Goal: Task Accomplishment & Management: Use online tool/utility

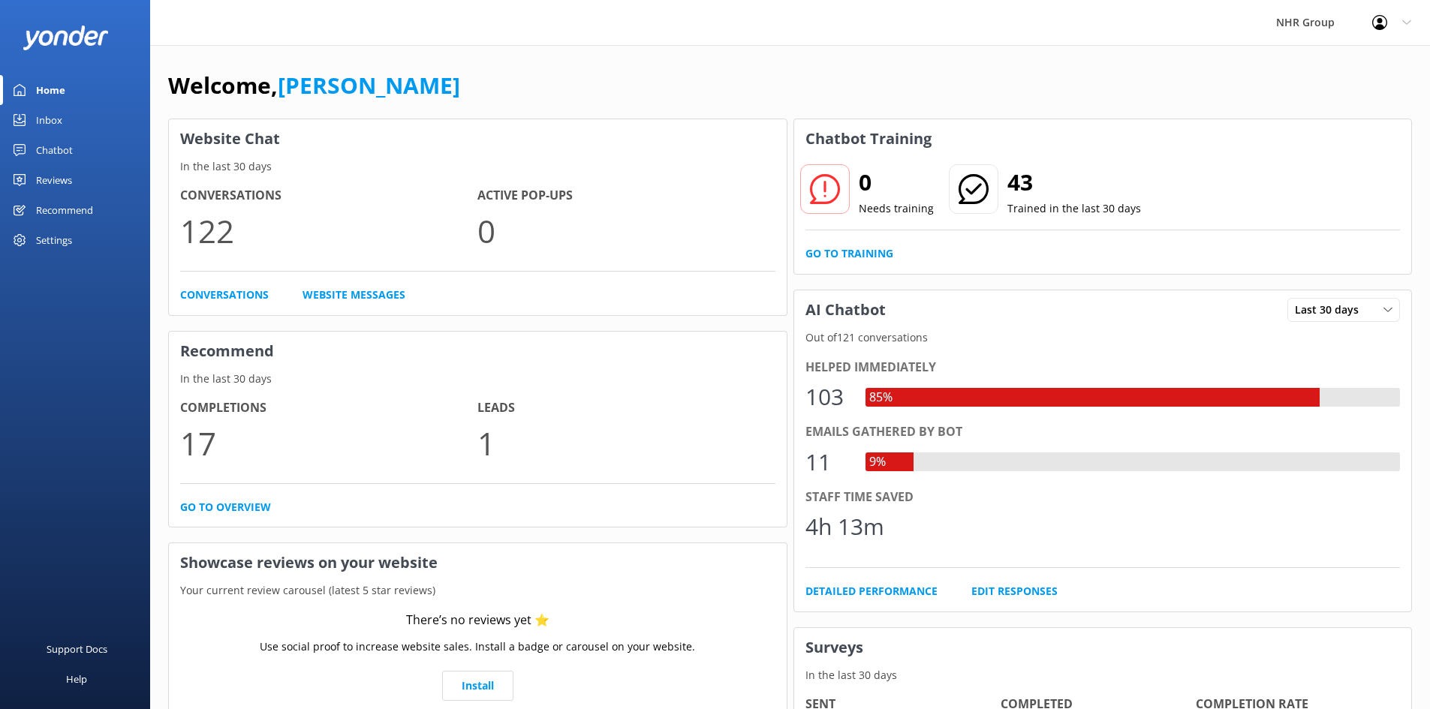
click at [53, 112] on div "Inbox" at bounding box center [49, 120] width 26 height 30
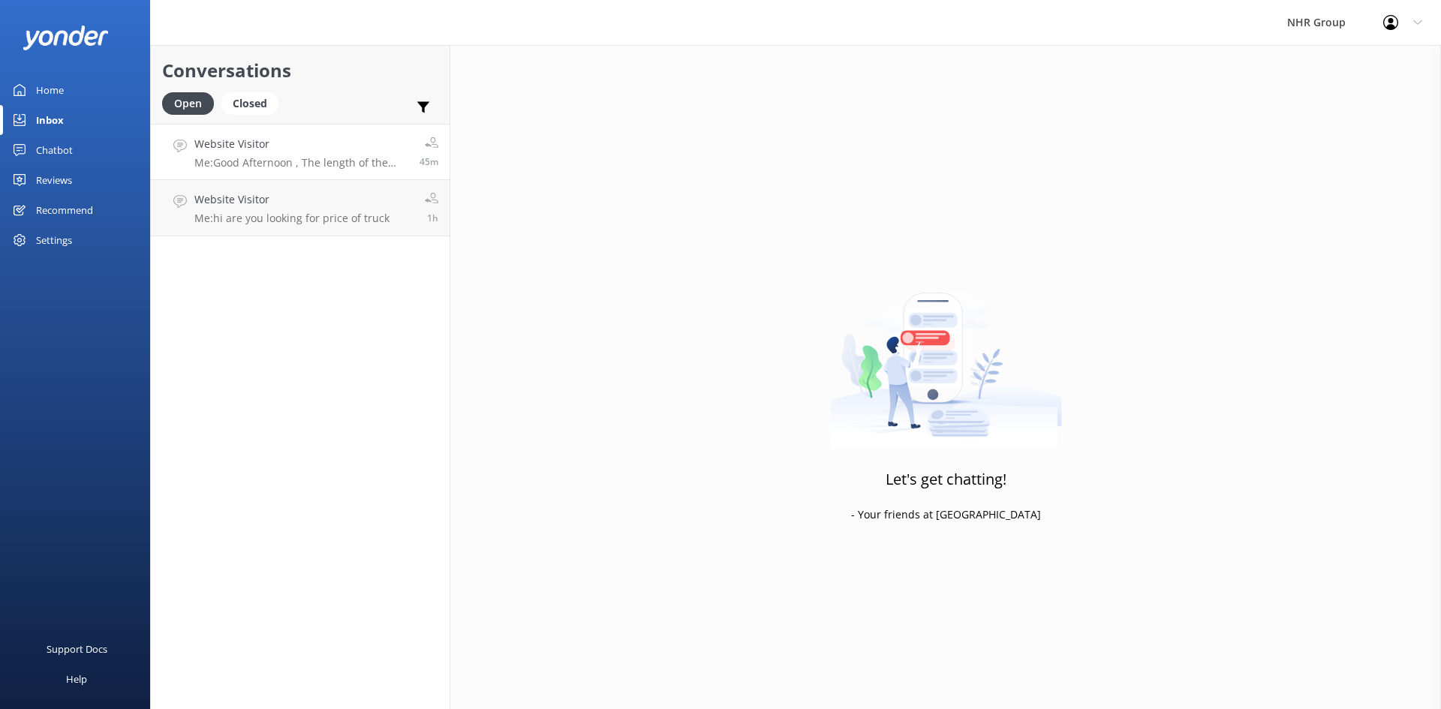
click at [290, 151] on h4 "Website Visitor" at bounding box center [301, 144] width 214 height 17
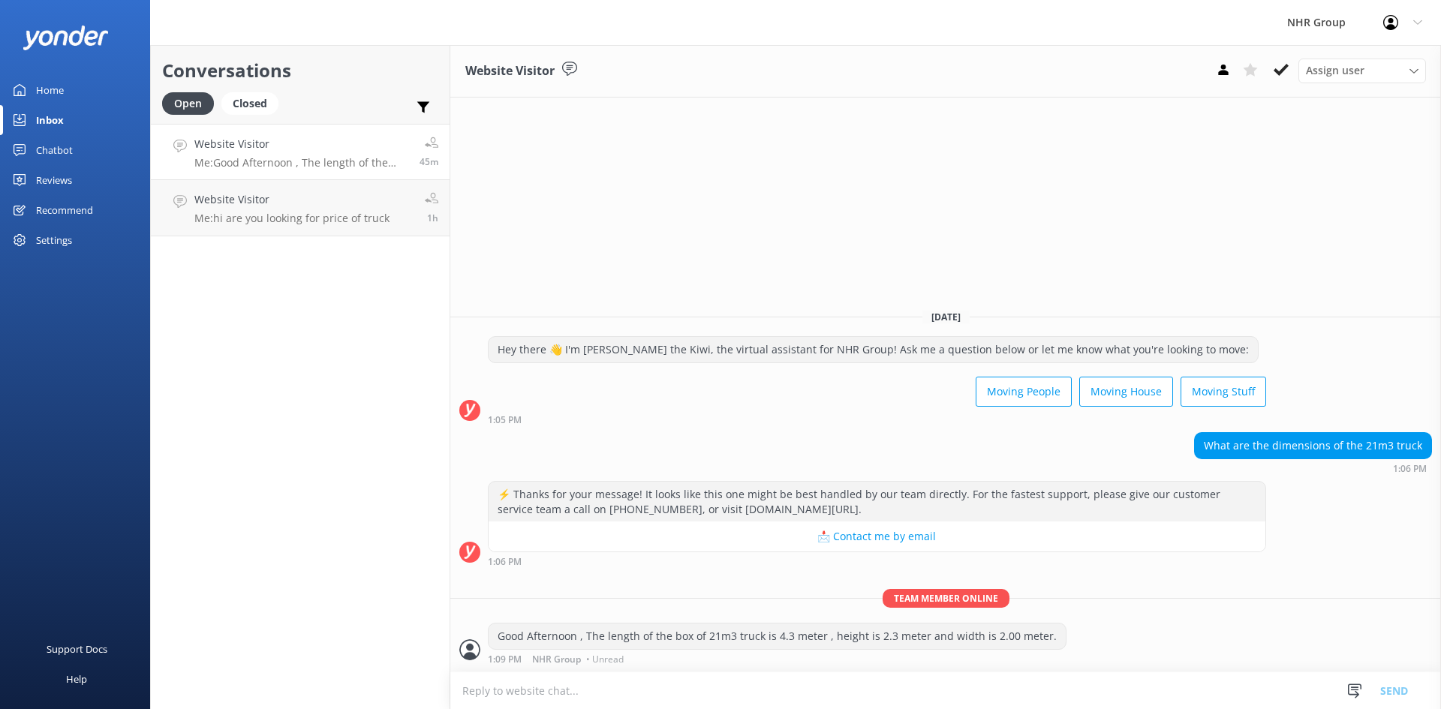
click at [47, 95] on div "Home" at bounding box center [50, 90] width 28 height 30
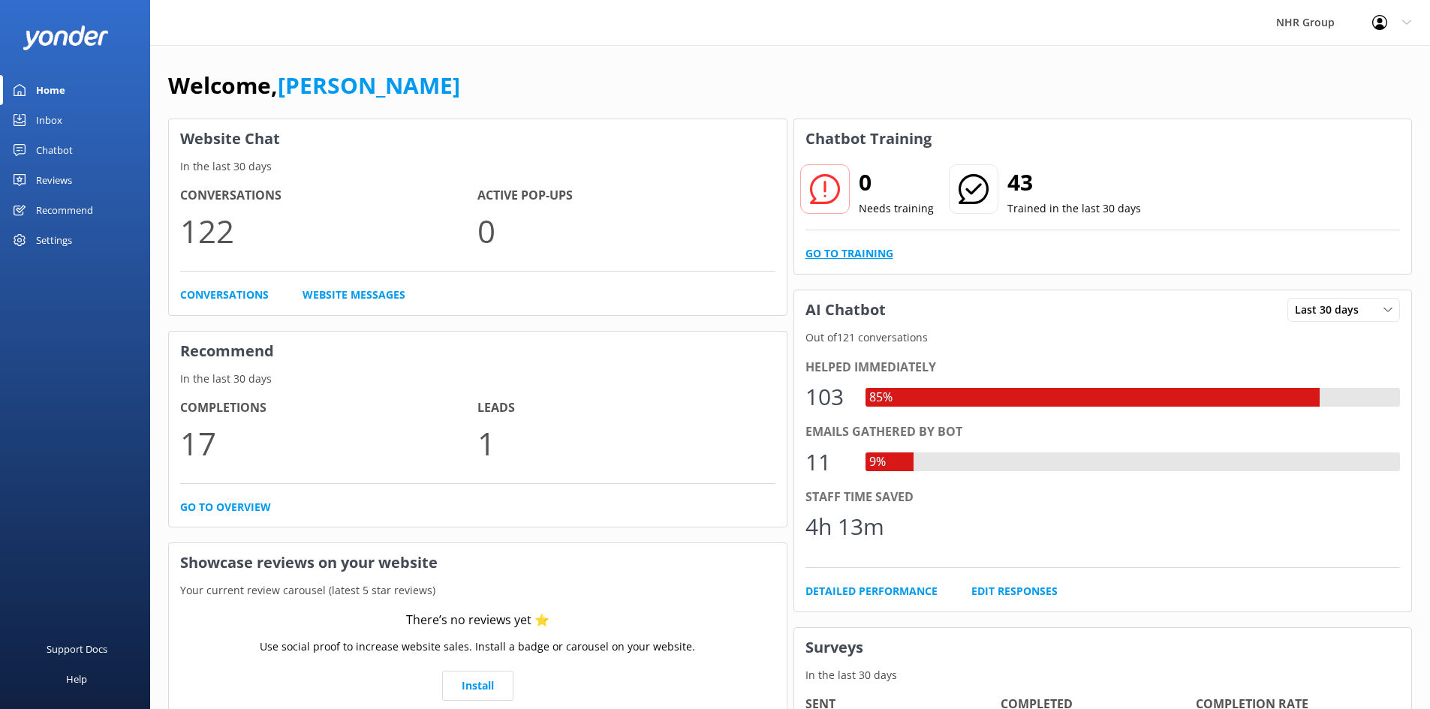
click at [869, 249] on link "Go to Training" at bounding box center [849, 253] width 88 height 17
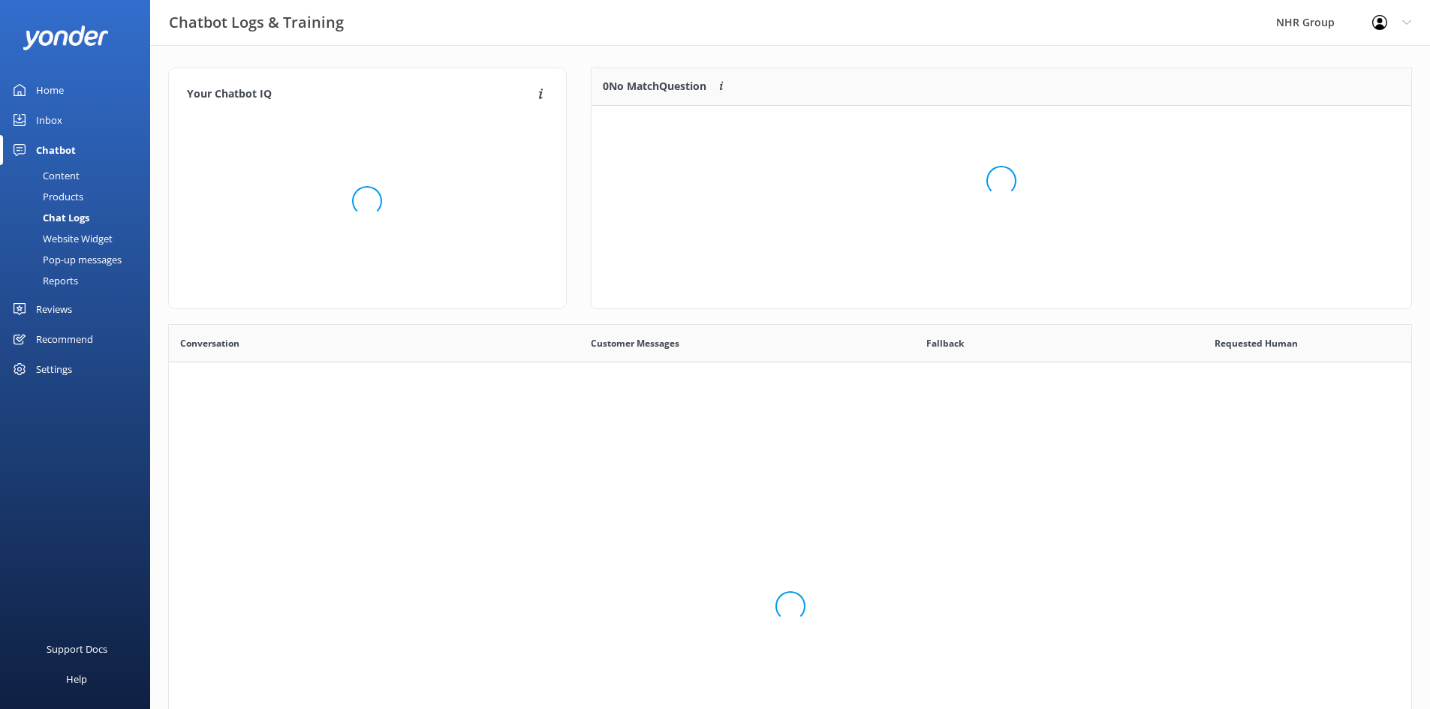
scroll to position [515, 1231]
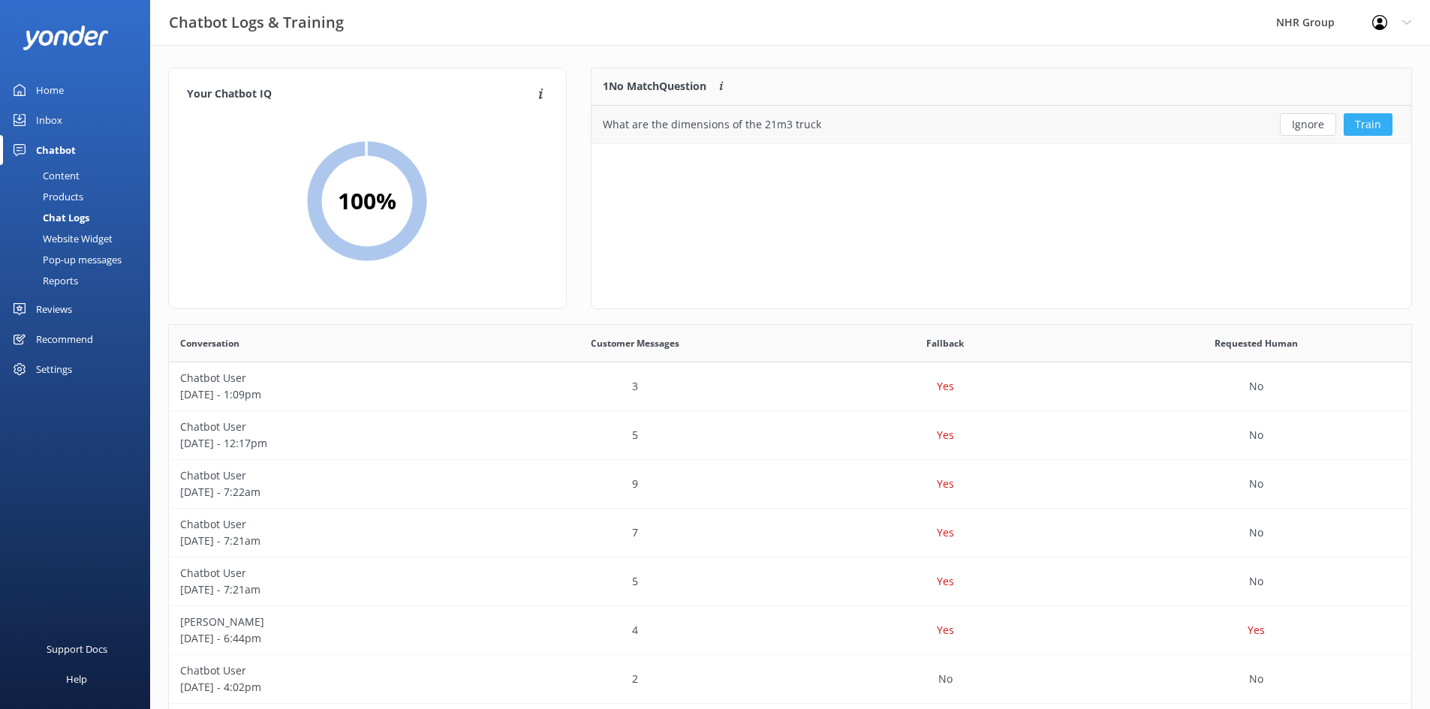
click at [1349, 122] on button "Train" at bounding box center [1367, 124] width 49 height 23
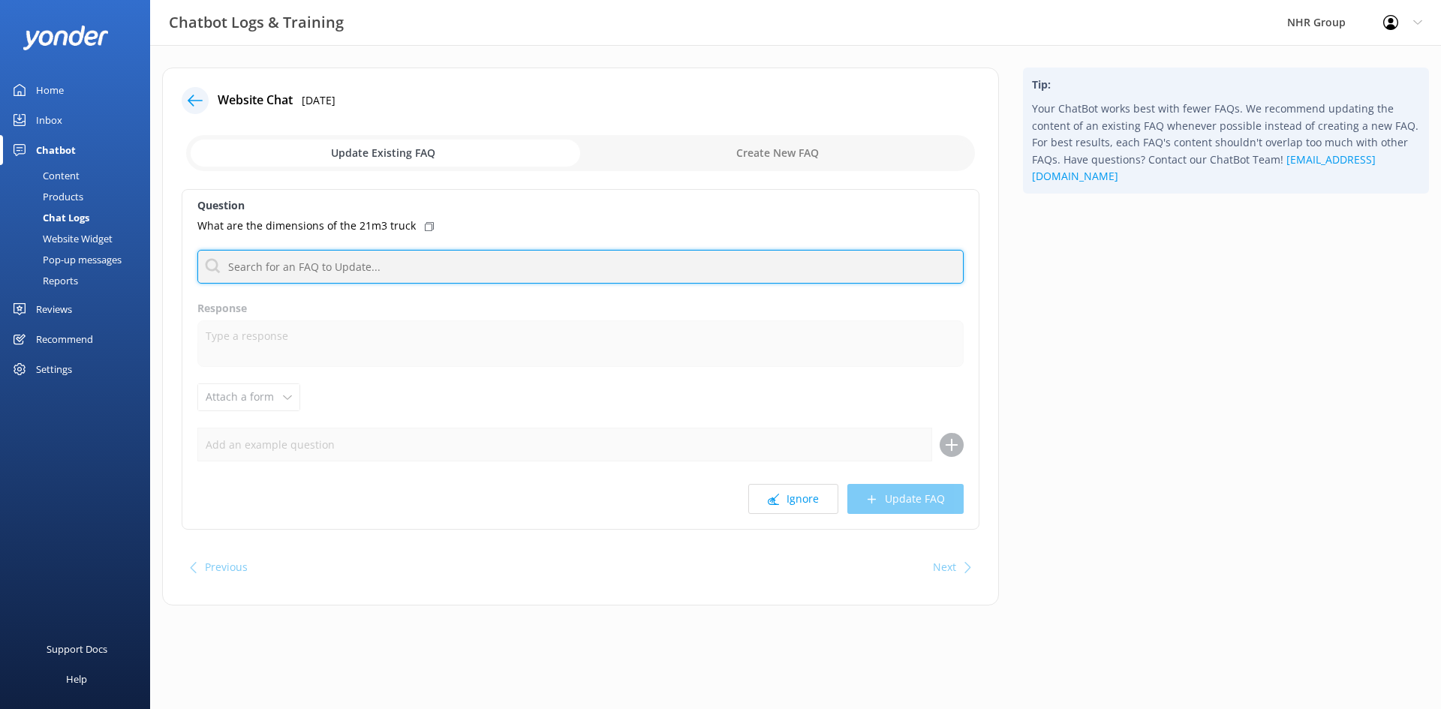
click at [388, 267] on input "text" at bounding box center [580, 267] width 766 height 34
type input "dimension"
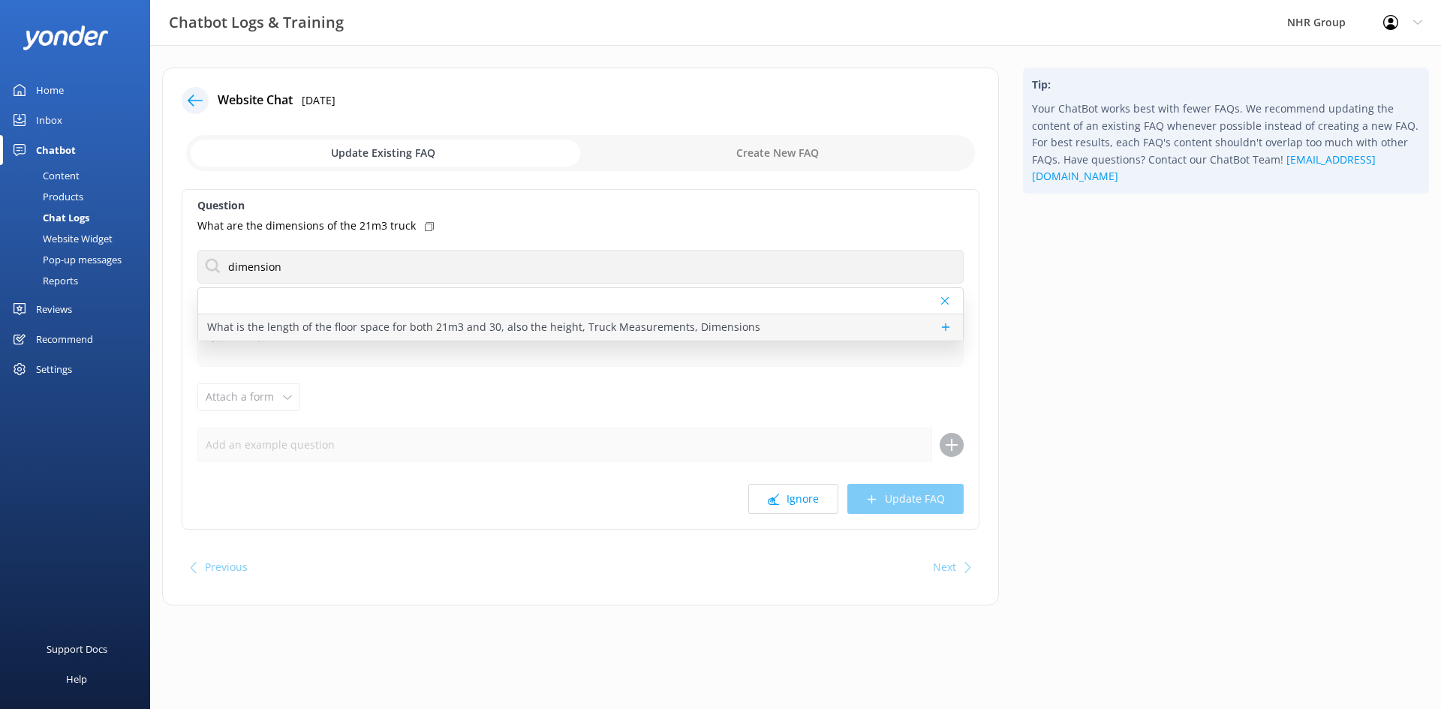
click at [392, 324] on p "What is the length of the floor space for both 21m3 and 30, also the height, Tr…" at bounding box center [483, 327] width 553 height 17
type textarea "Ah, you're talking details! Best to flick the team a message, they'll have the …"
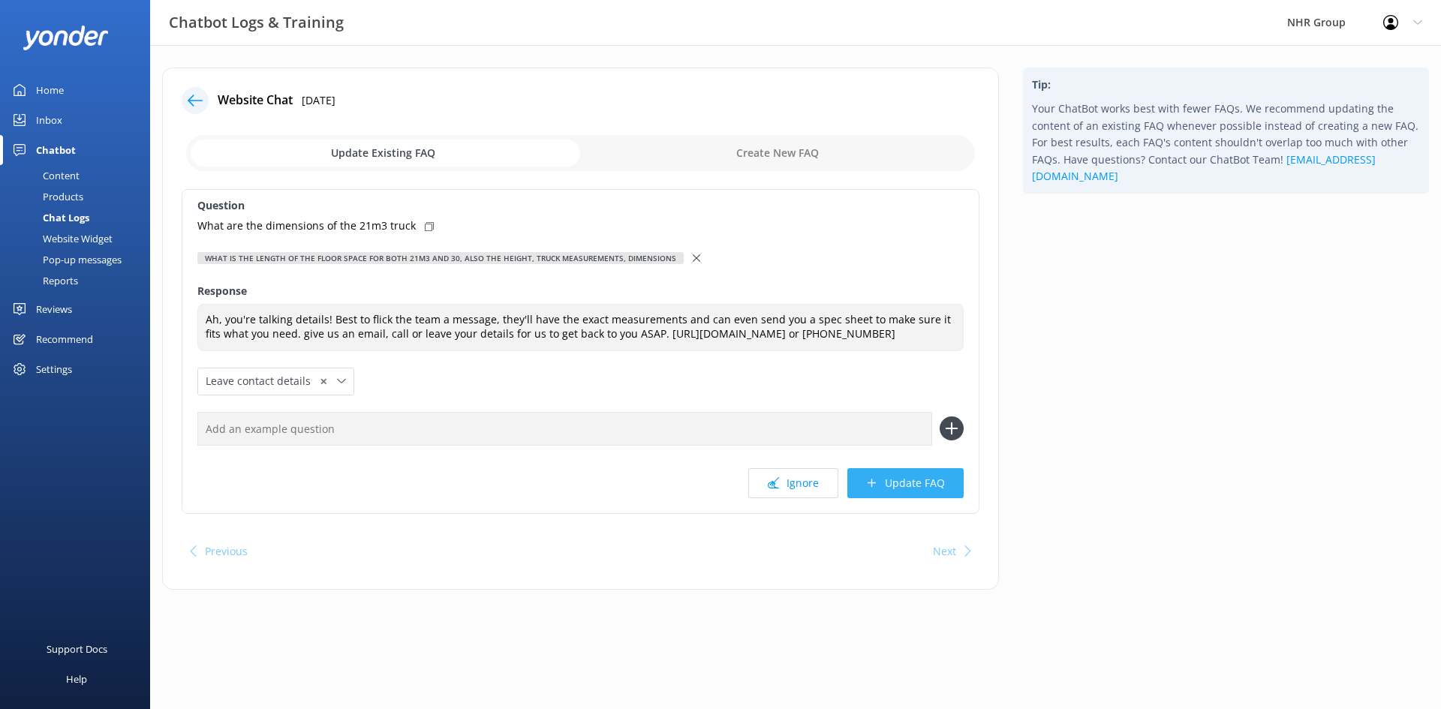
click at [925, 483] on button "Update FAQ" at bounding box center [905, 483] width 116 height 30
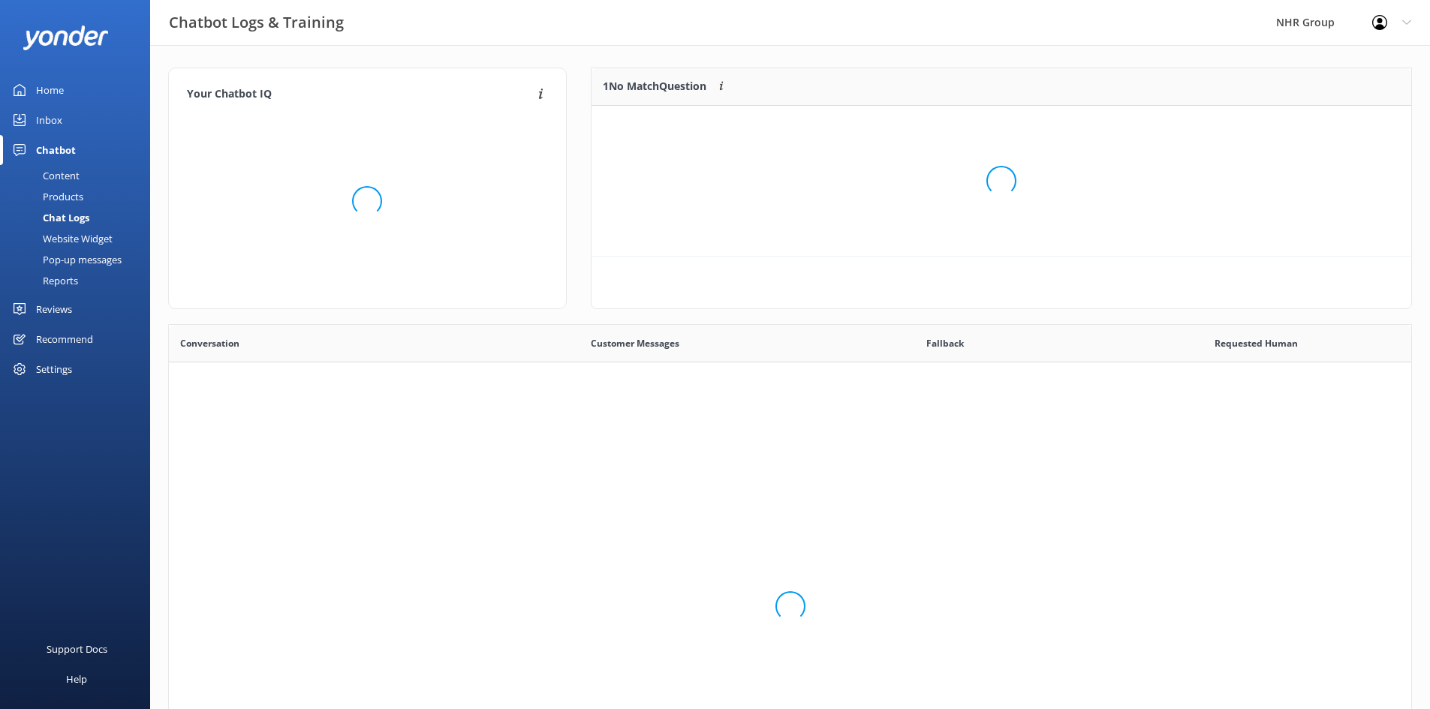
scroll to position [515, 1231]
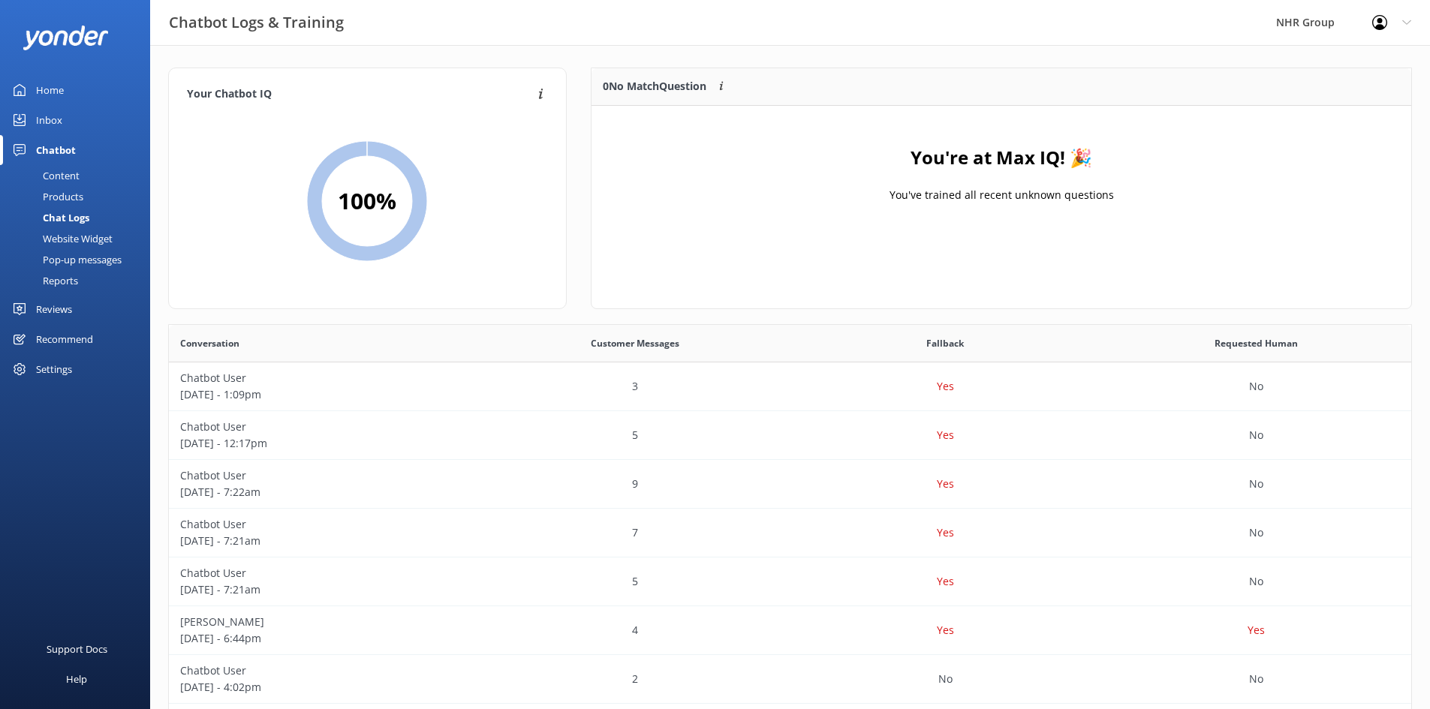
click at [55, 116] on div "Inbox" at bounding box center [49, 120] width 26 height 30
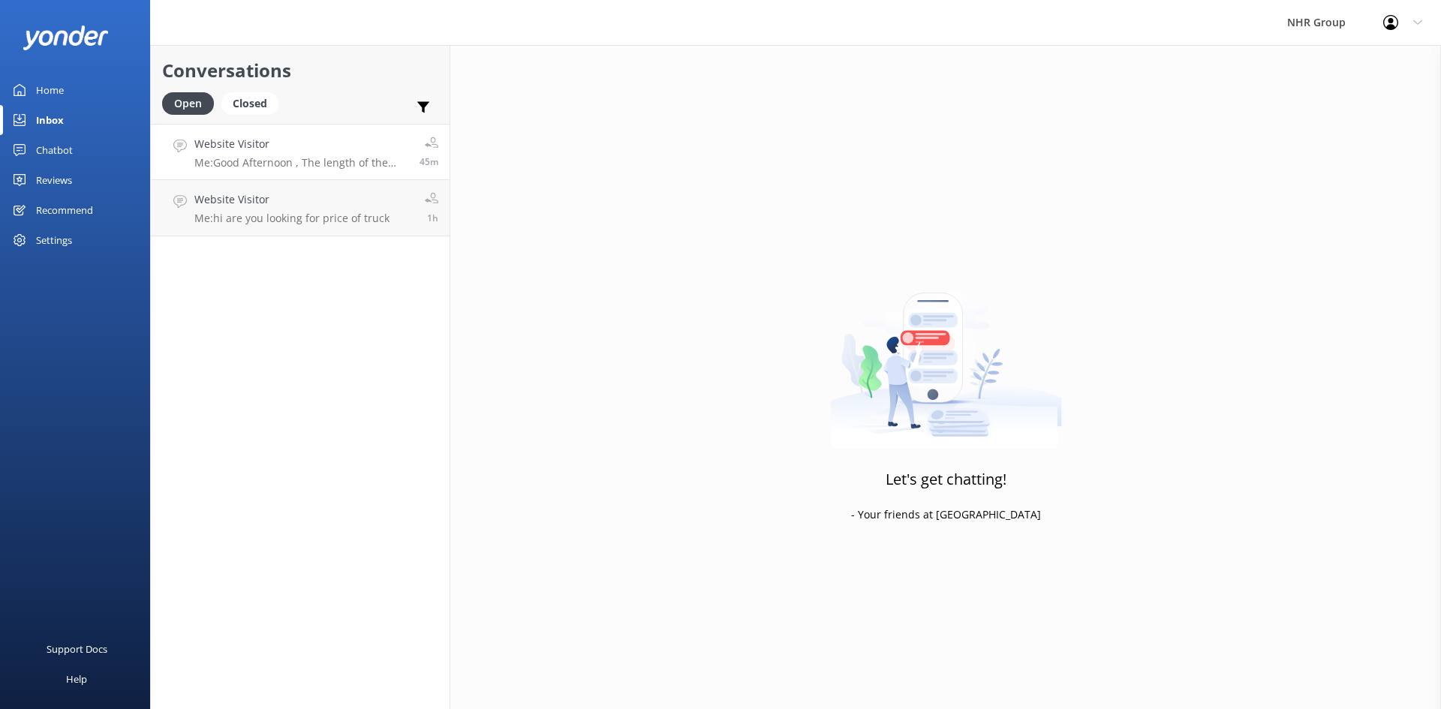
click at [272, 157] on p "Me: Good Afternoon , The length of the box of 21m3 truck is 4.3 meter , height …" at bounding box center [301, 163] width 214 height 14
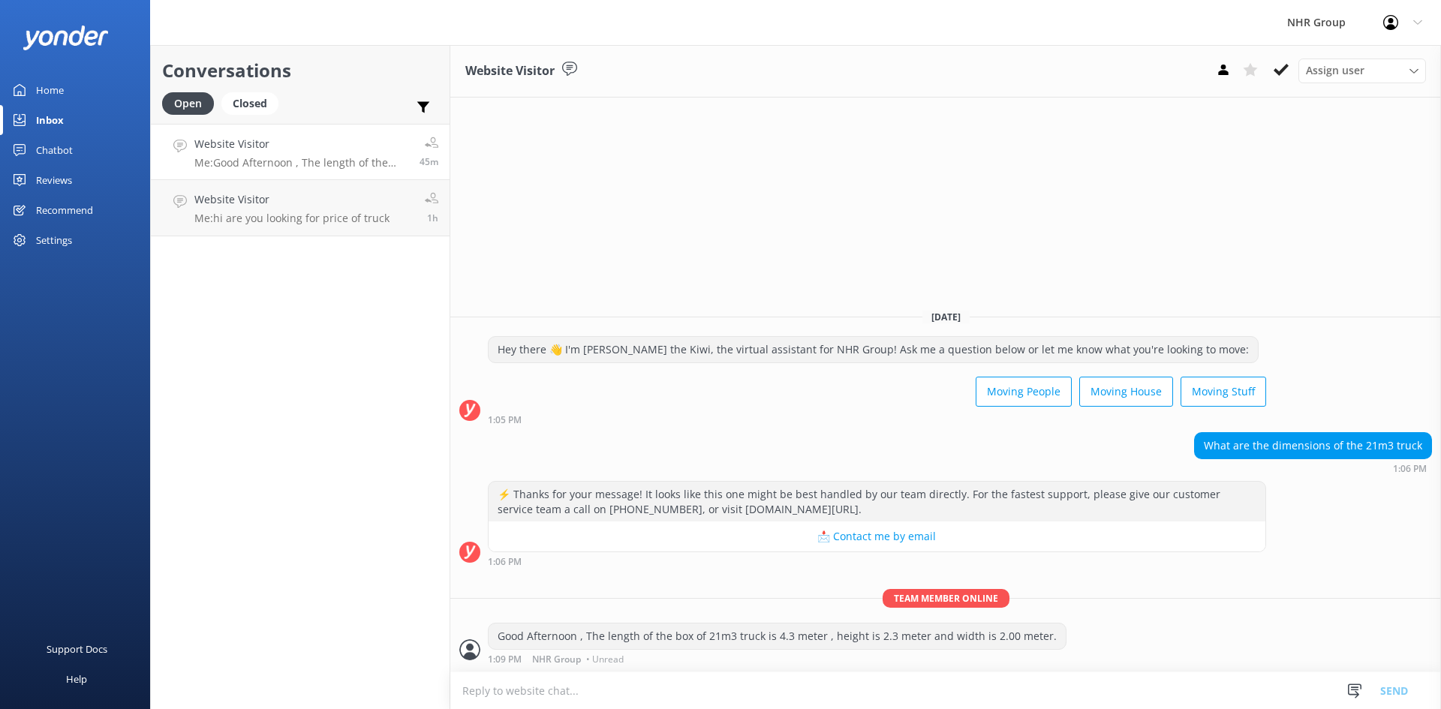
click at [58, 152] on div "Chatbot" at bounding box center [54, 150] width 37 height 30
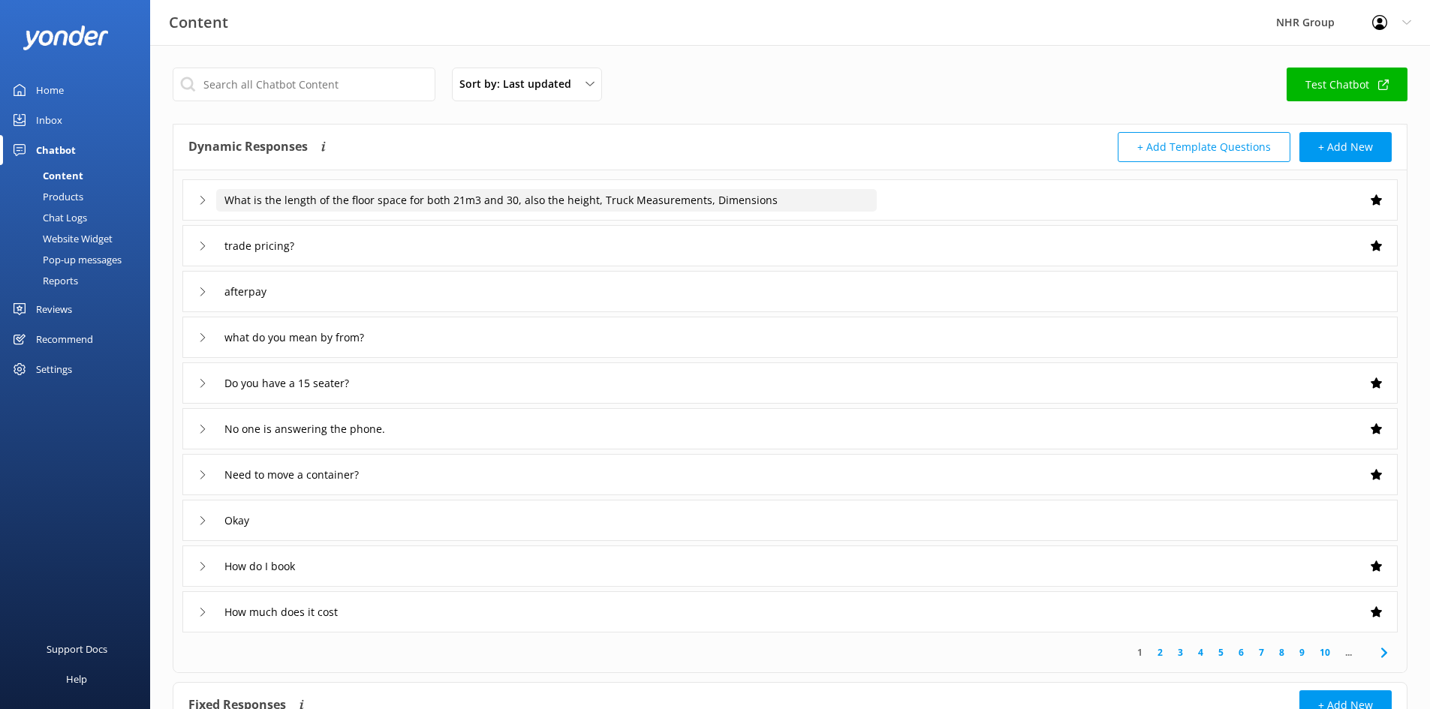
click at [369, 200] on input "What is the length of the floor space for both 21m3 and 30, also the height, Tr…" at bounding box center [546, 200] width 660 height 23
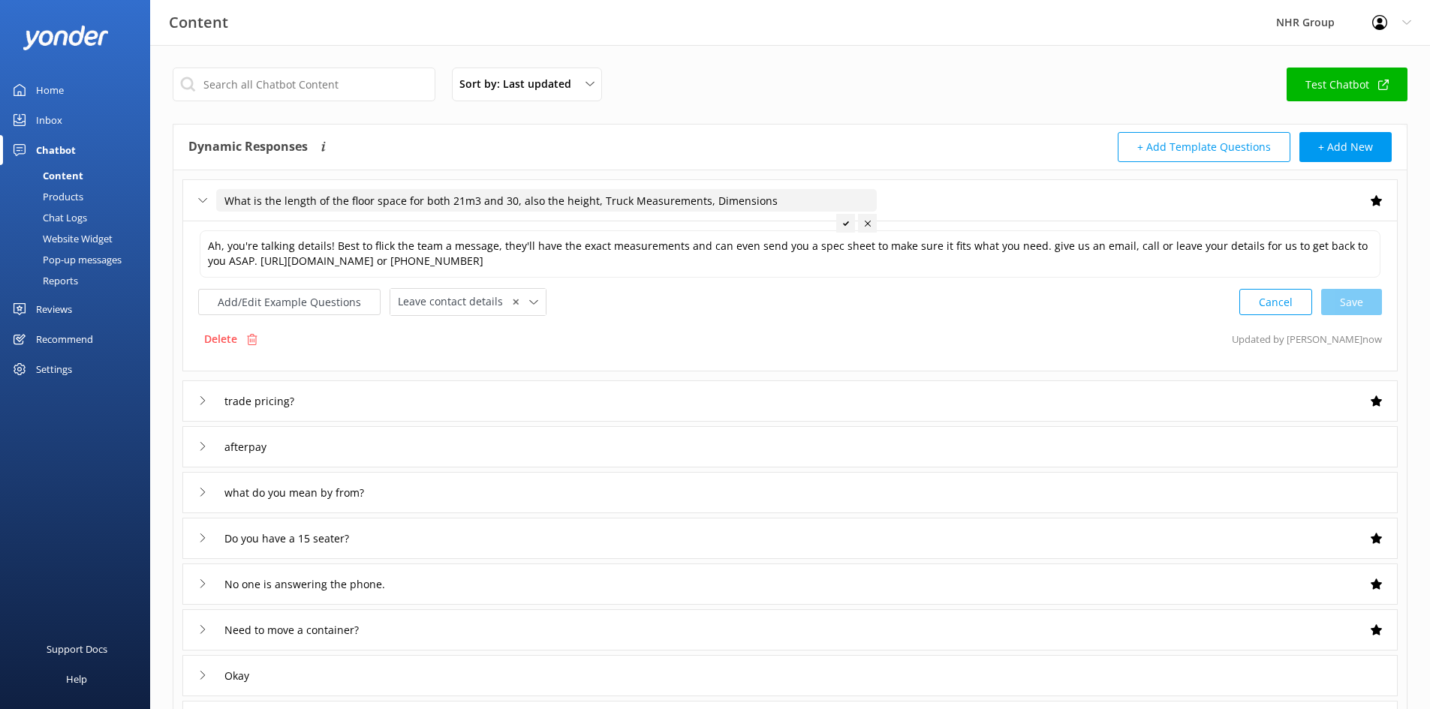
drag, startPoint x: 508, startPoint y: 201, endPoint x: 203, endPoint y: 219, distance: 305.2
click at [215, 214] on div "What is the length of the floor space for both 21m3 and 30, also the height, Tr…" at bounding box center [789, 199] width 1215 height 41
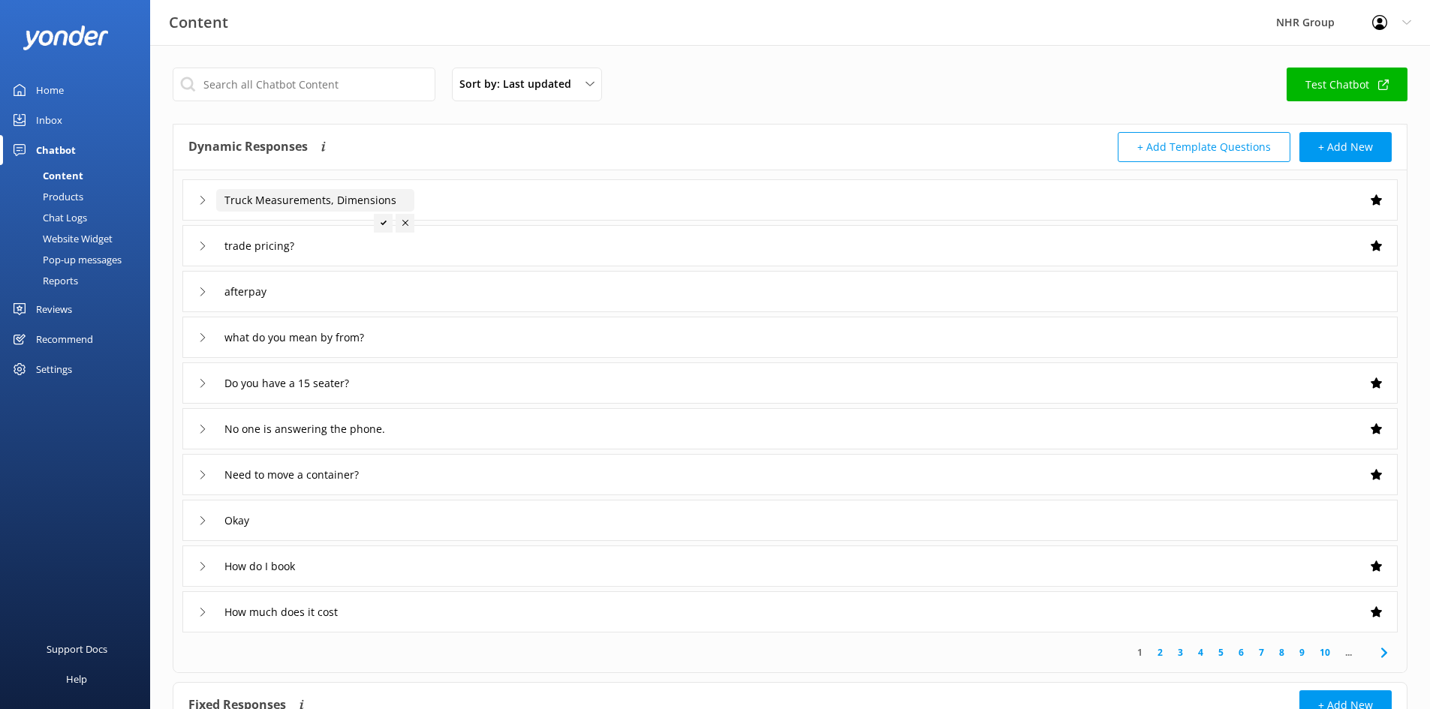
type input "Truck Measurements, Dimensions"
click at [383, 217] on div at bounding box center [383, 223] width 19 height 19
click at [513, 197] on div "Truck Measurements, Dimensions" at bounding box center [789, 199] width 1215 height 41
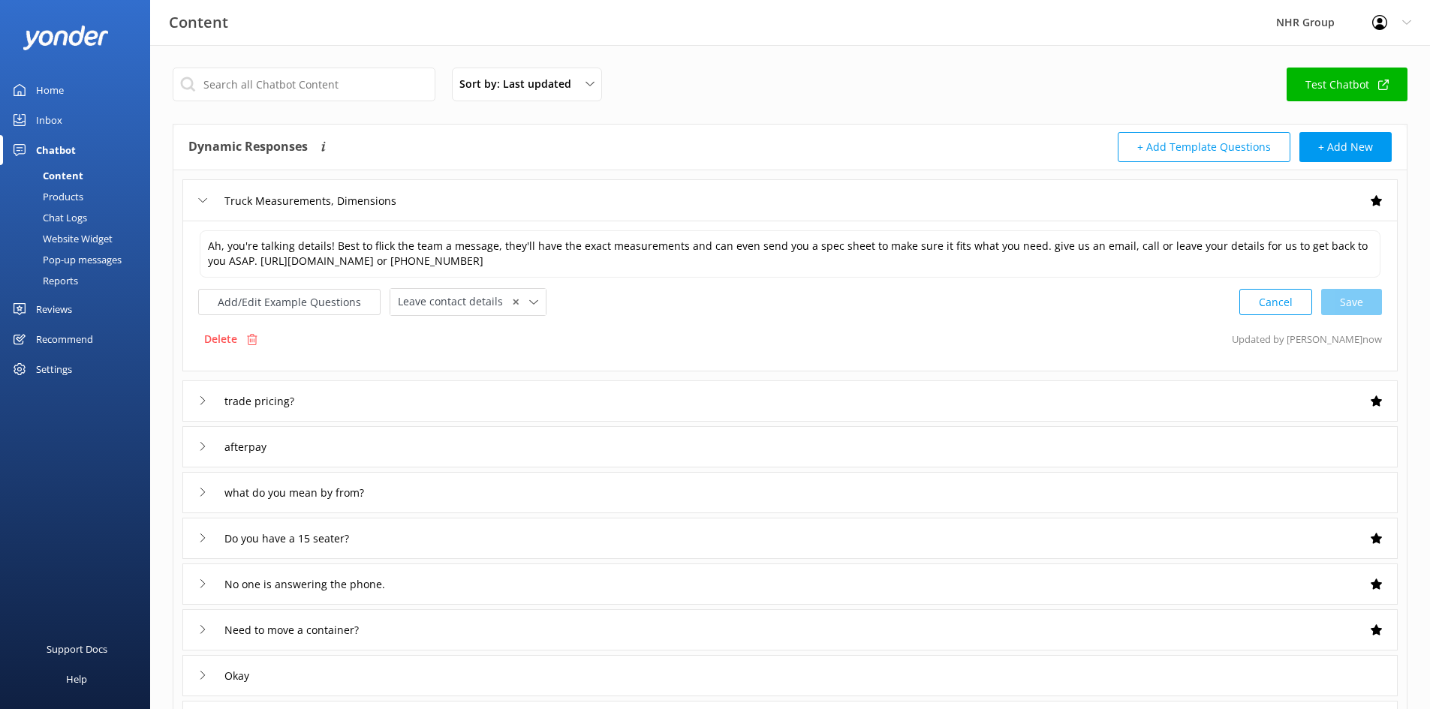
click at [513, 197] on div "Truck Measurements, Dimensions" at bounding box center [789, 199] width 1215 height 41
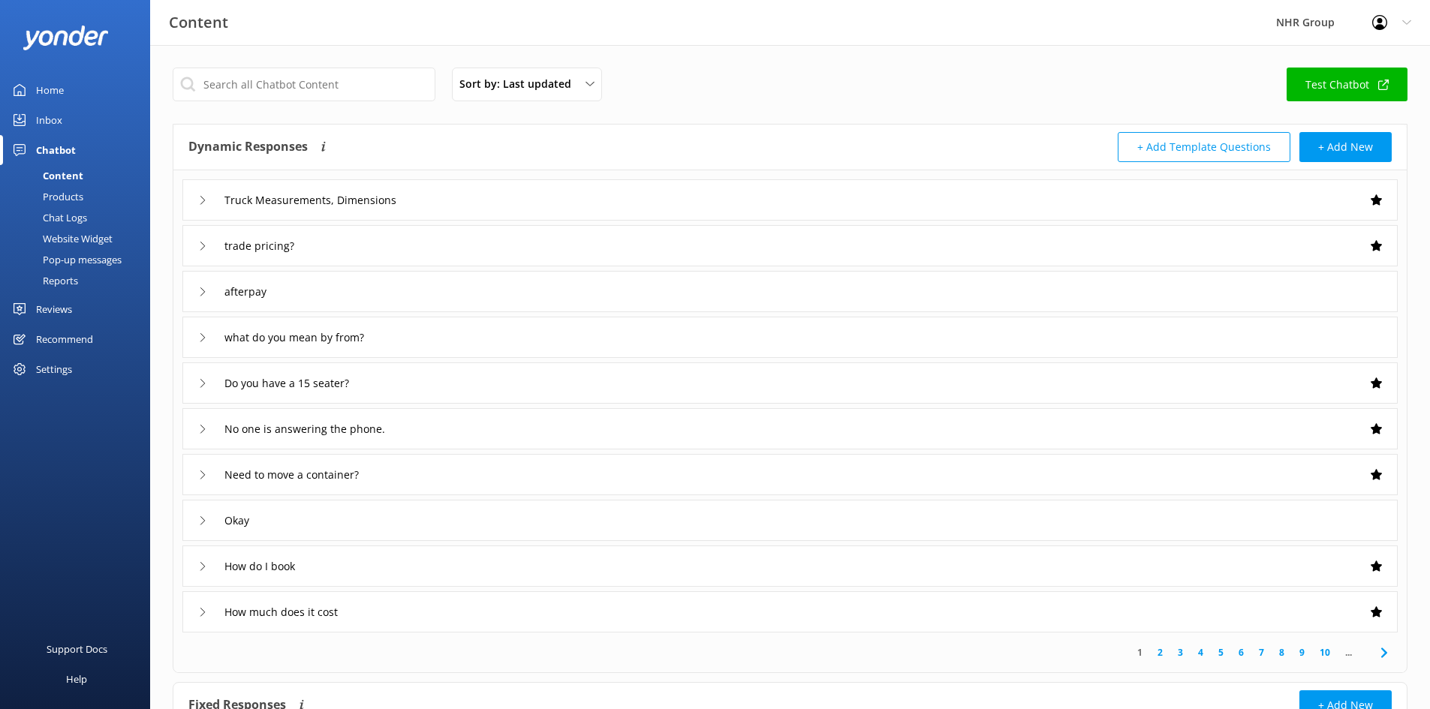
click at [49, 89] on div "Home" at bounding box center [50, 90] width 28 height 30
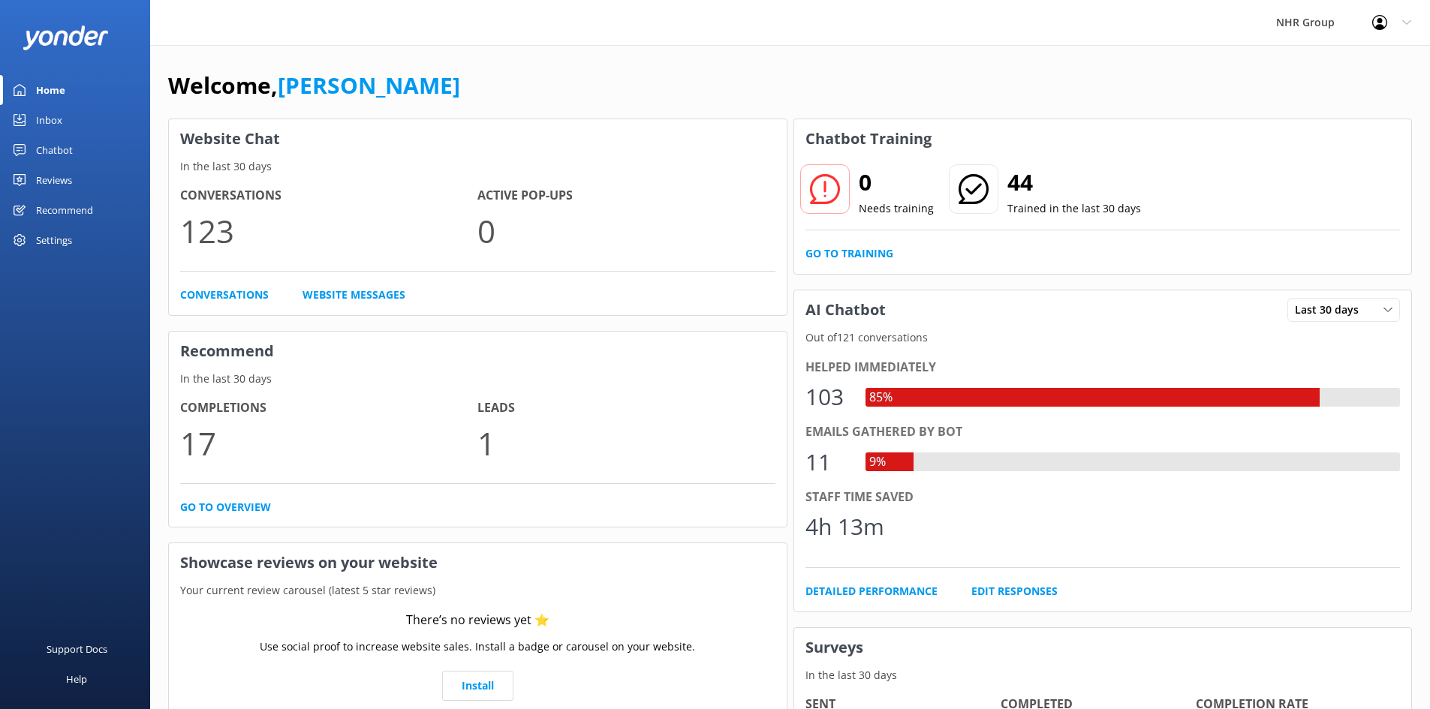
click at [58, 123] on div "Inbox" at bounding box center [49, 120] width 26 height 30
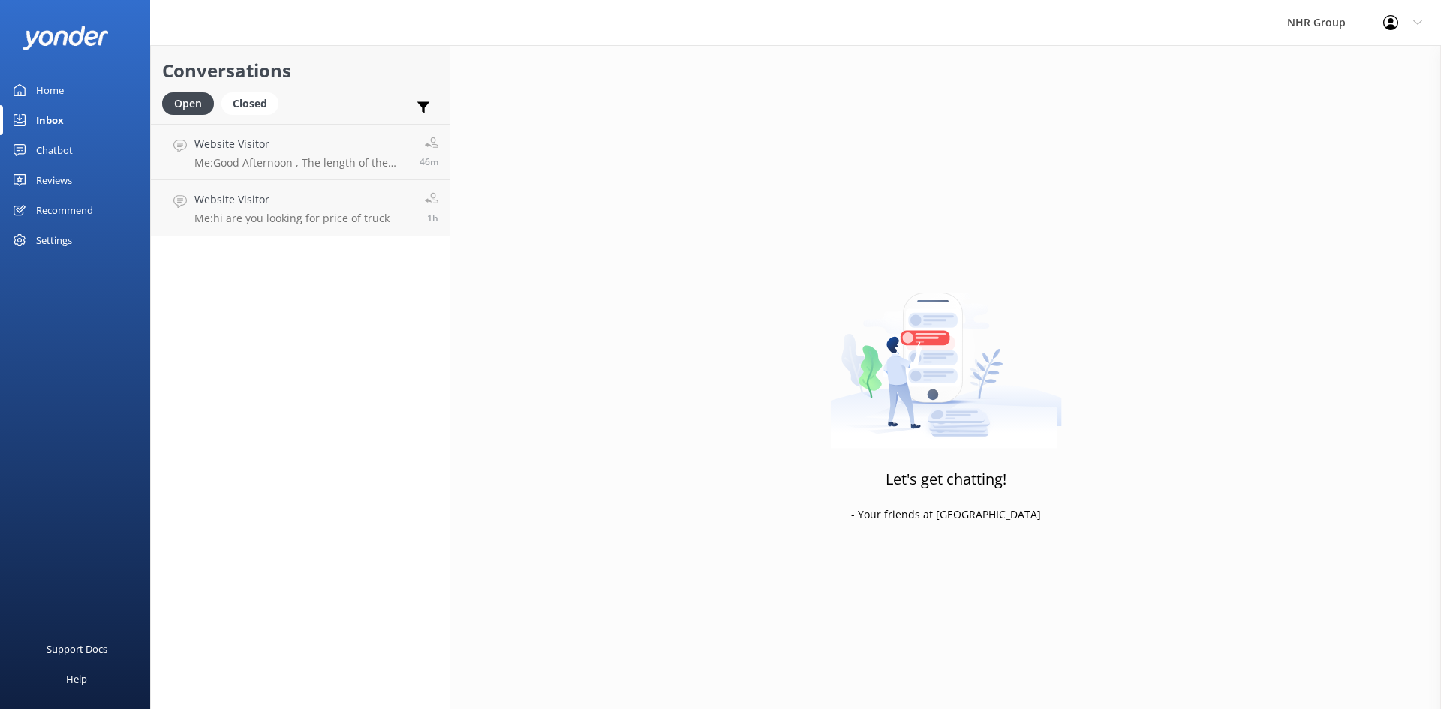
click at [53, 149] on div "Chatbot" at bounding box center [54, 150] width 37 height 30
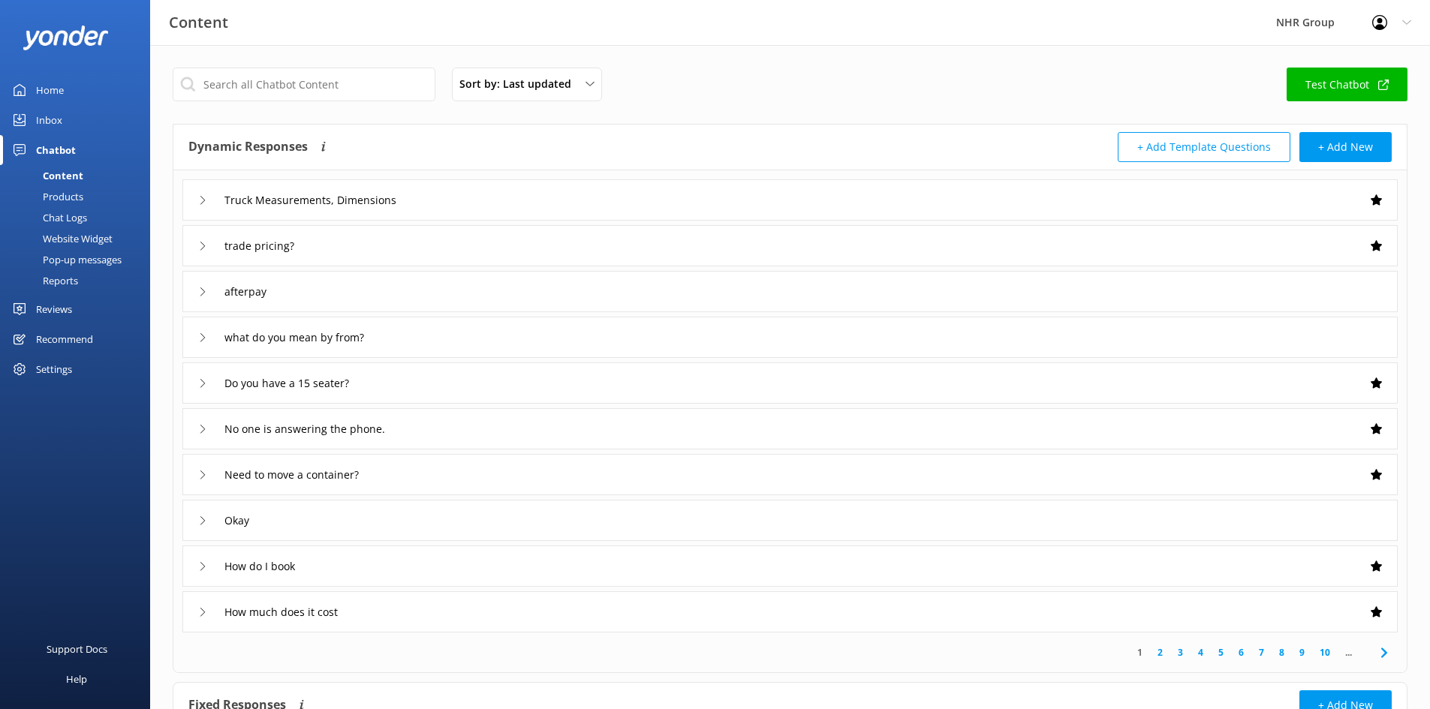
click at [63, 281] on div "Reports" at bounding box center [43, 280] width 69 height 21
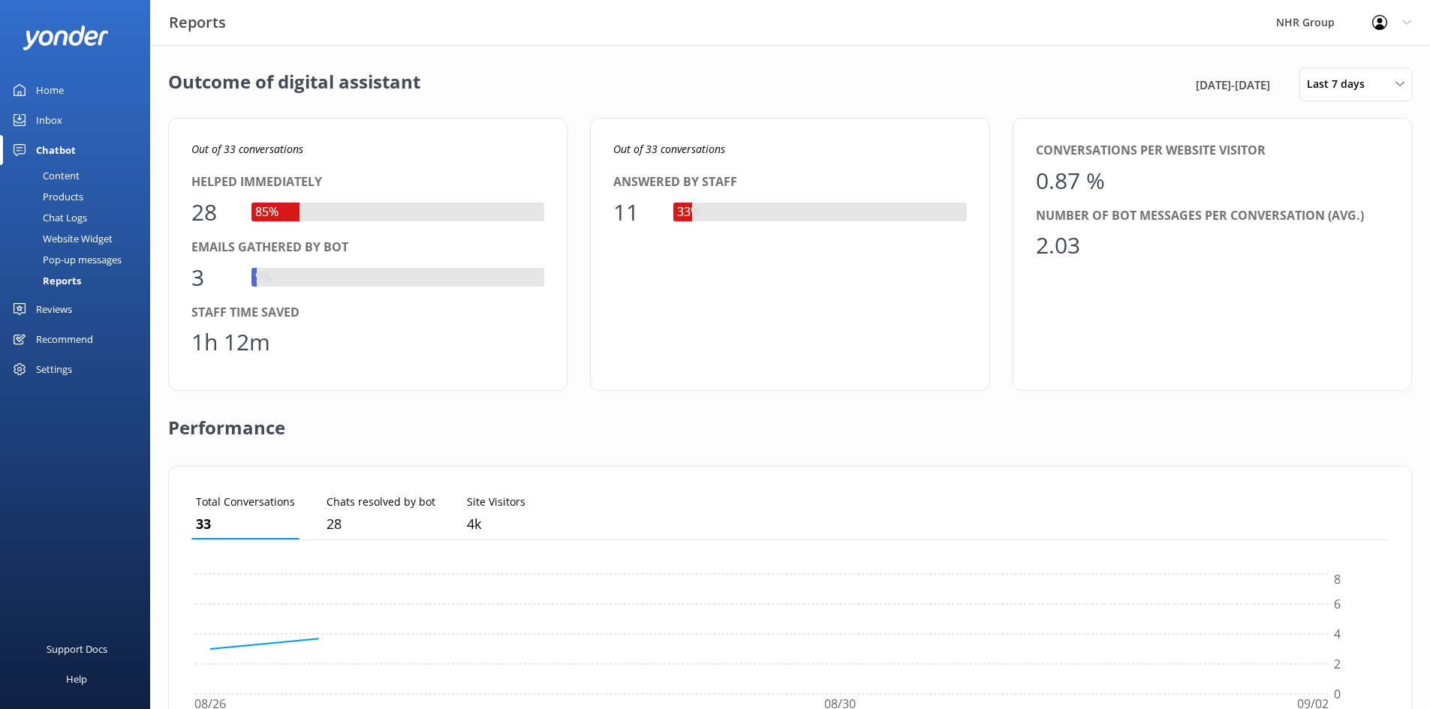
scroll to position [140, 1186]
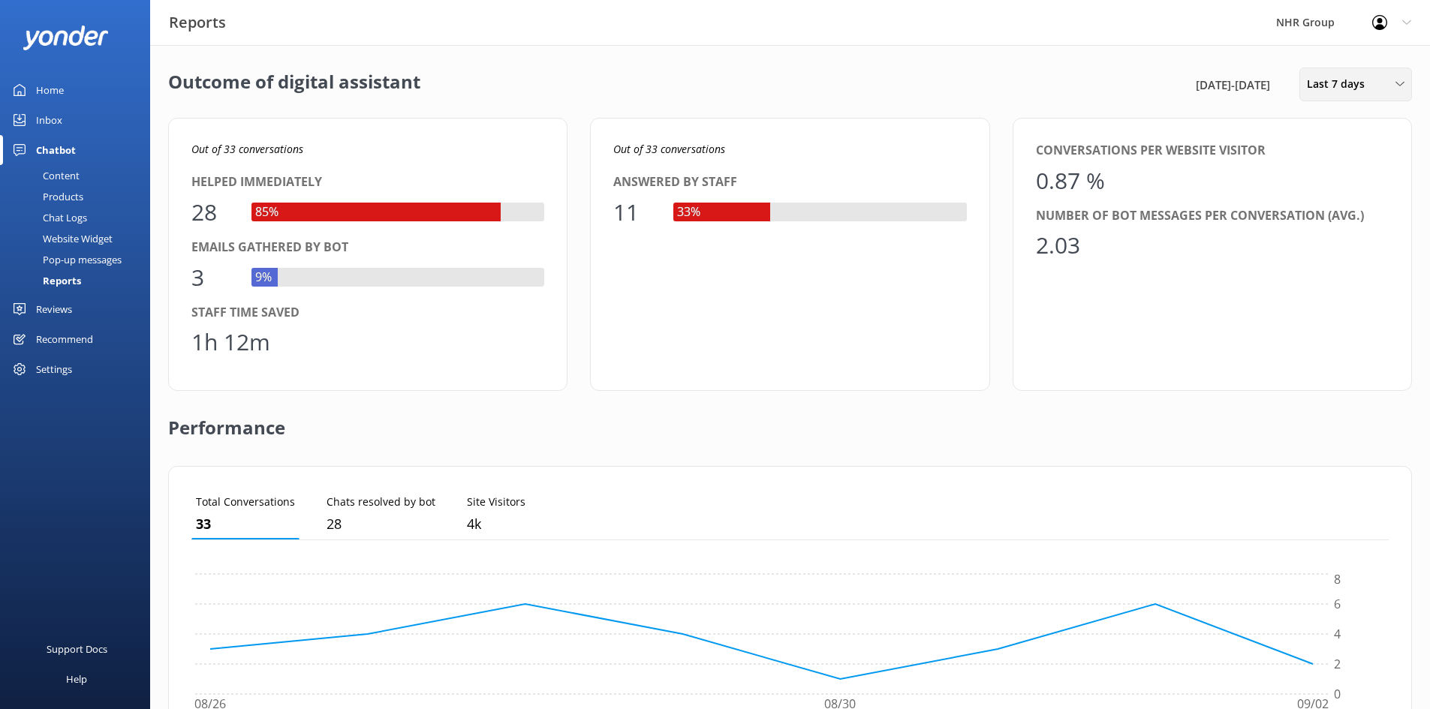
click at [1349, 88] on span "Last 7 days" at bounding box center [1339, 84] width 67 height 17
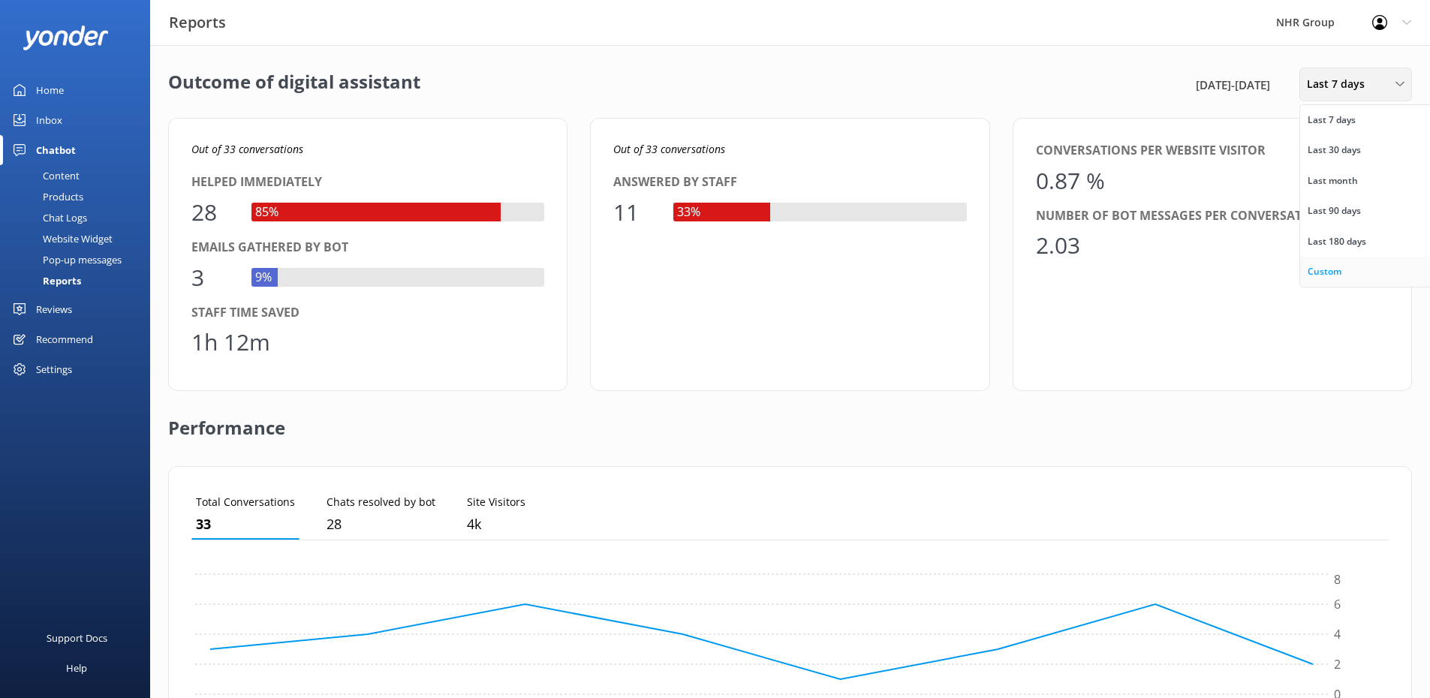
click at [1345, 266] on link "Custom" at bounding box center [1367, 272] width 134 height 30
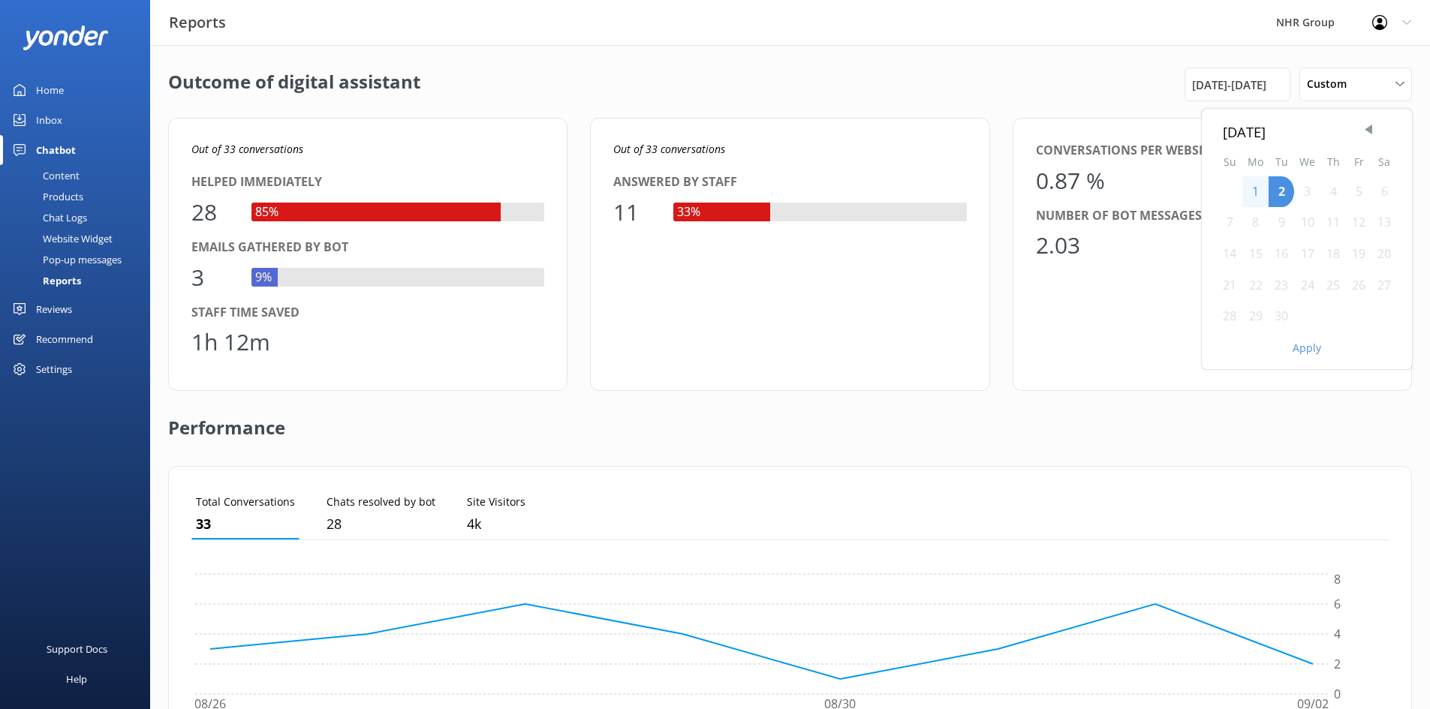
click at [1051, 70] on div "Outcome of digital assistant [DATE] Su Mo Tu We Th Fr Sa 1 2 3 4 5 6 7 8 9 10 1…" at bounding box center [789, 85] width 1243 height 34
click at [1339, 90] on span "Custom" at bounding box center [1330, 84] width 49 height 17
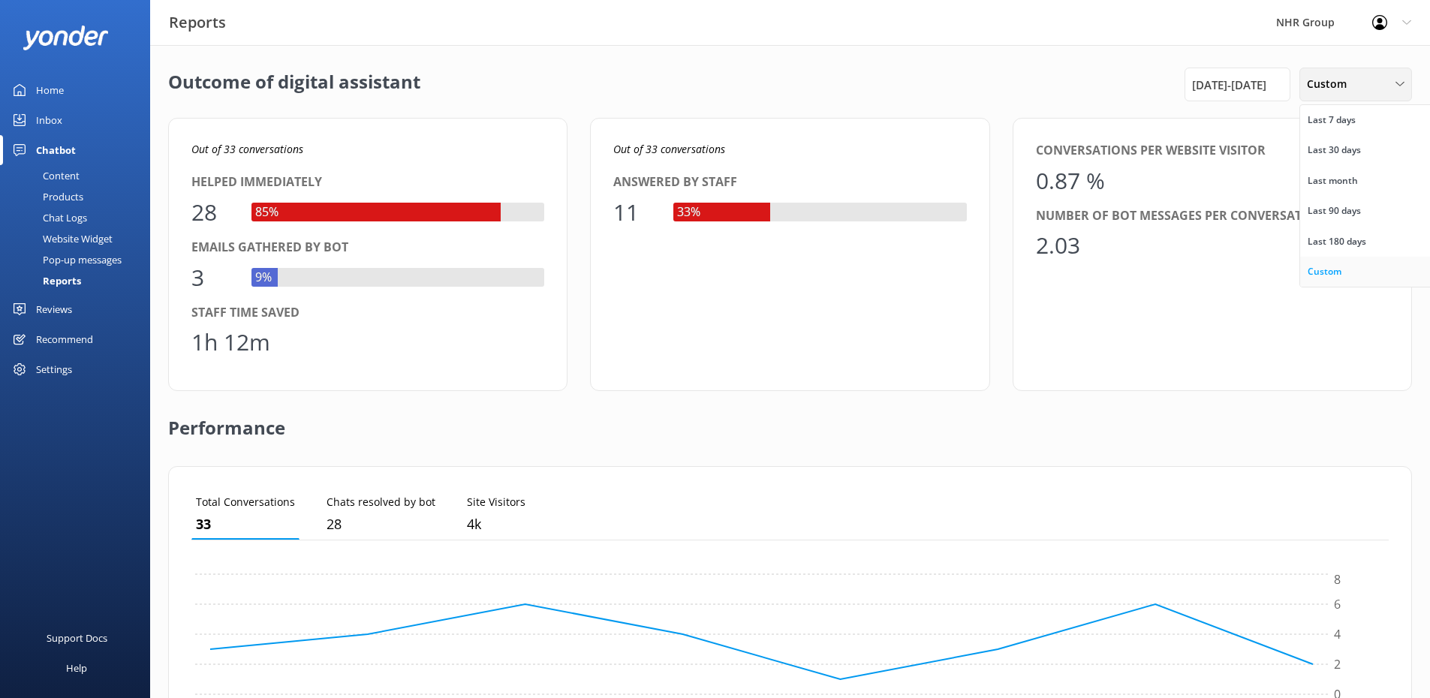
click at [1337, 273] on div "Custom" at bounding box center [1324, 271] width 34 height 15
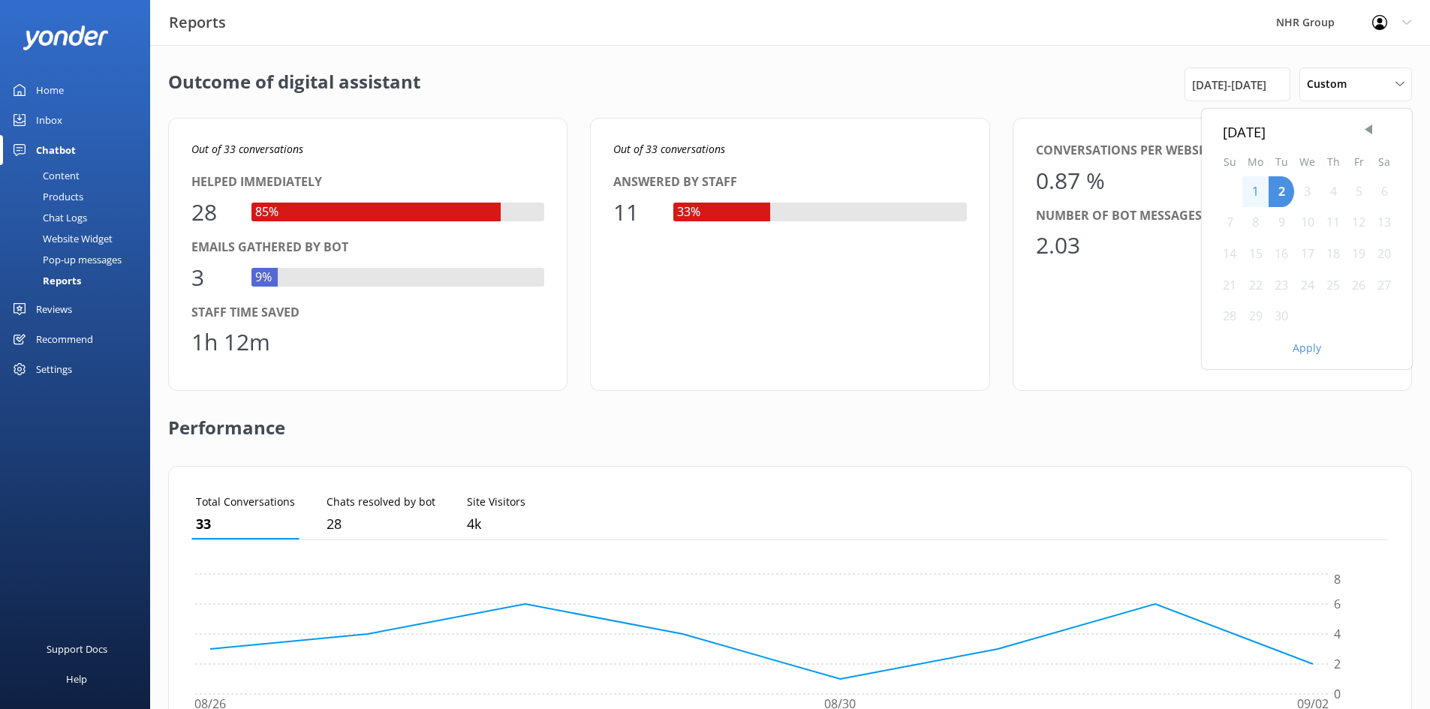
click at [1248, 191] on div "1" at bounding box center [1255, 192] width 26 height 32
click at [1275, 188] on div "2" at bounding box center [1281, 192] width 26 height 32
click at [1258, 189] on div "1" at bounding box center [1255, 192] width 26 height 32
click at [1259, 193] on div "1" at bounding box center [1255, 192] width 26 height 32
click at [1276, 192] on div "2" at bounding box center [1281, 192] width 26 height 32
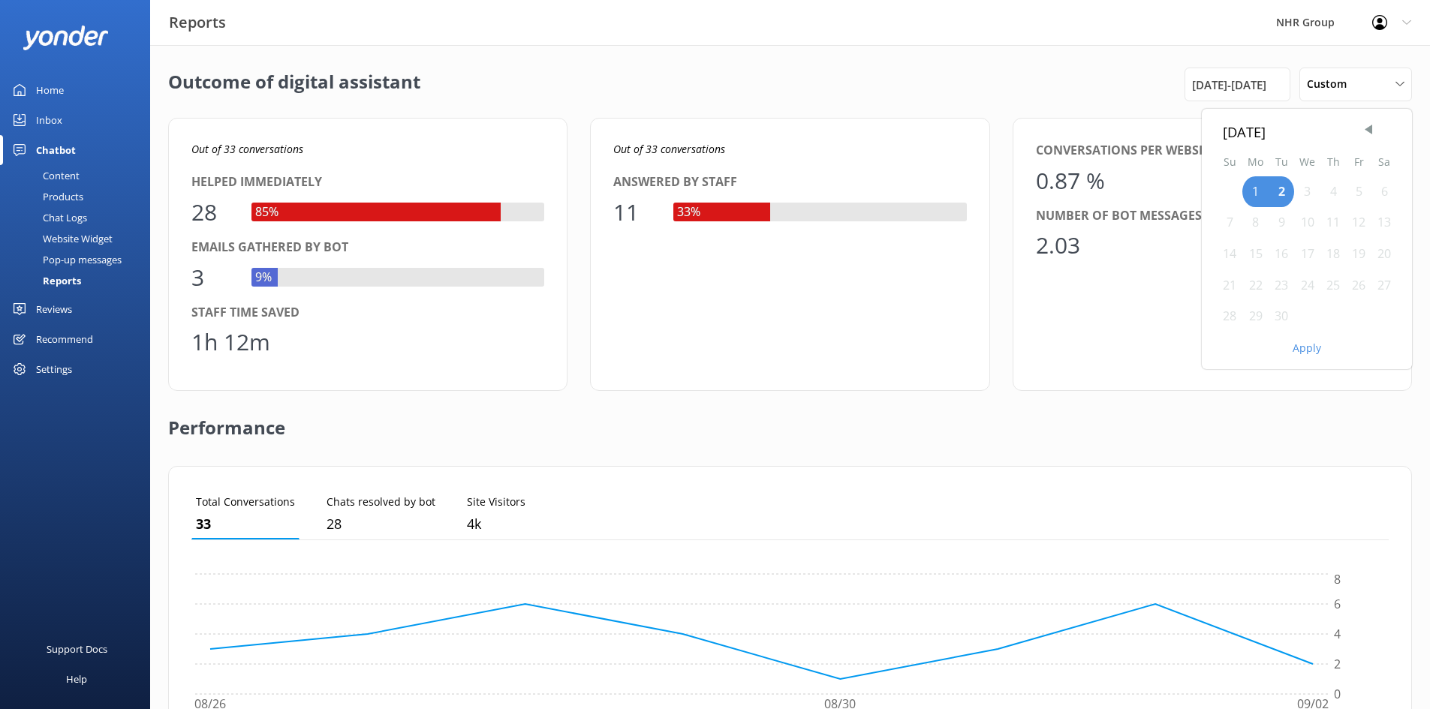
click at [1308, 343] on button "Apply" at bounding box center [1306, 348] width 29 height 11
